Goal: Task Accomplishment & Management: Manage account settings

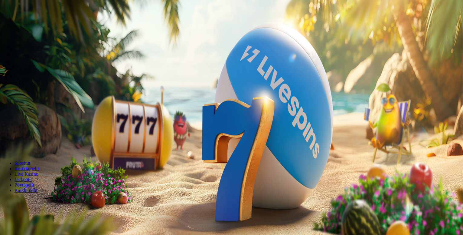
click at [37, 24] on span "Kirjaudu" at bounding box center [41, 22] width 15 height 5
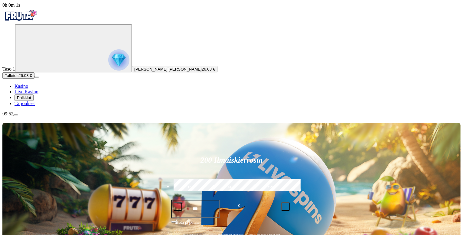
click at [27, 100] on span "Palkkiot" at bounding box center [24, 97] width 14 height 5
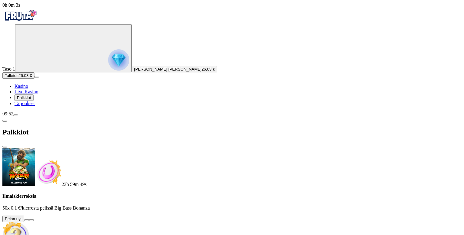
click at [29, 219] on button at bounding box center [26, 220] width 5 height 2
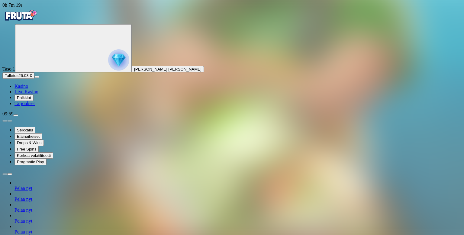
click at [16, 115] on span "menu icon" at bounding box center [16, 115] width 0 height 0
